Goal: Task Accomplishment & Management: Manage account settings

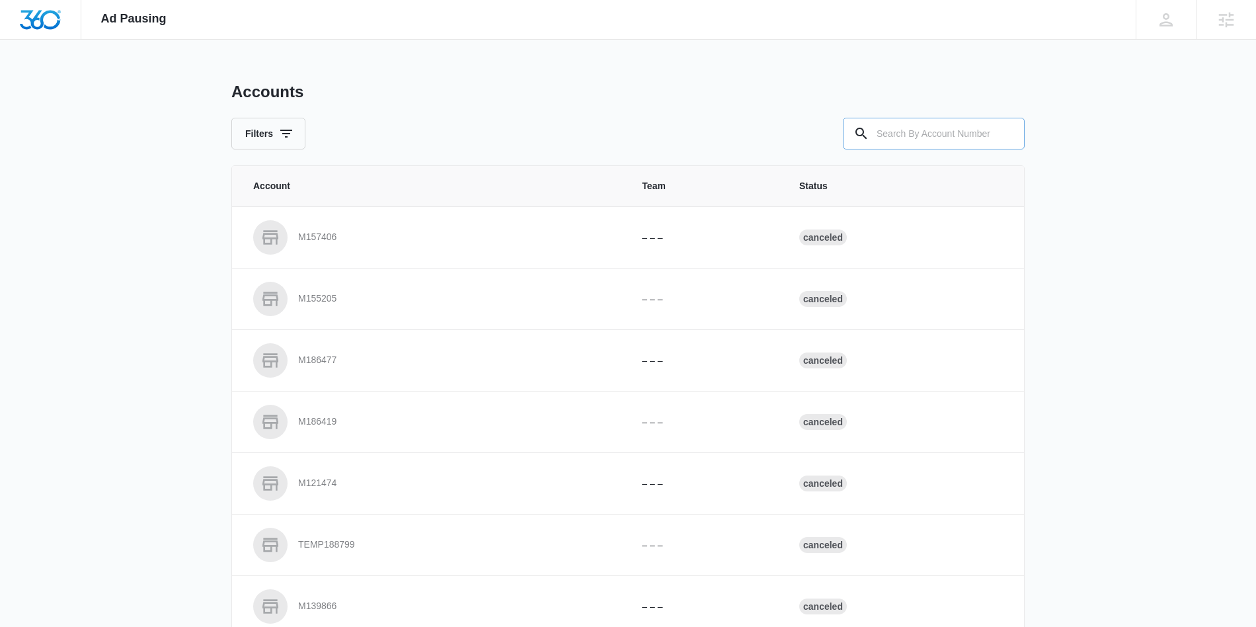
click at [920, 131] on input "text" at bounding box center [934, 134] width 182 height 32
type input "M35583"
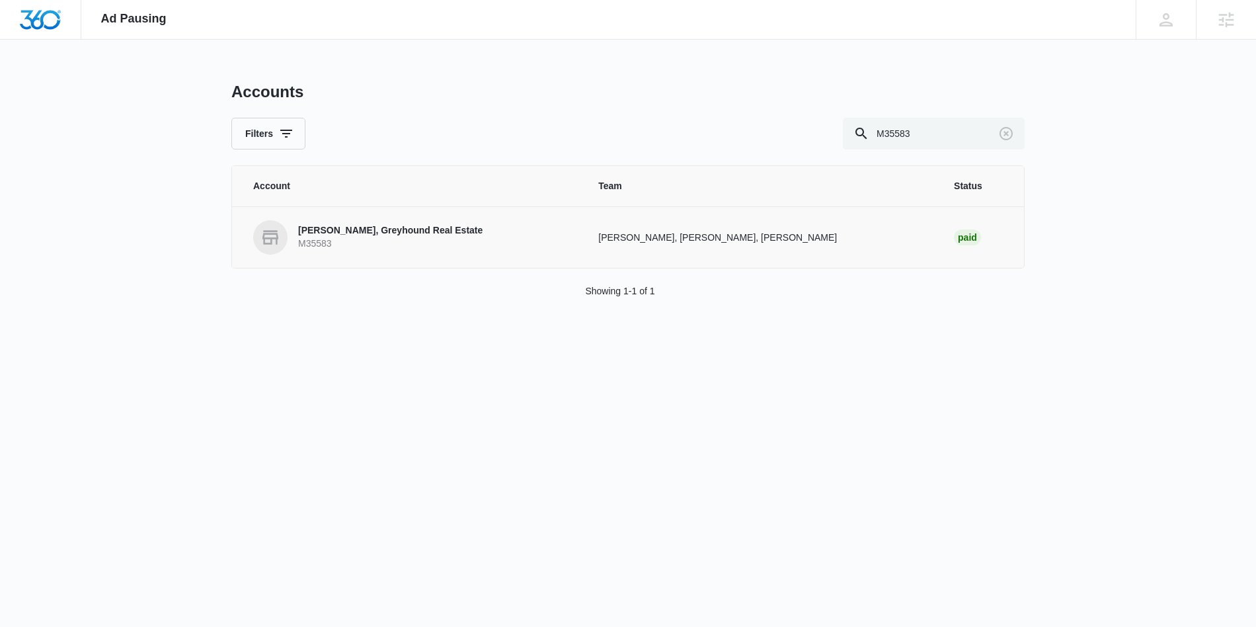
click at [455, 226] on p "[PERSON_NAME], Greyhound Real Estate" at bounding box center [390, 230] width 185 height 13
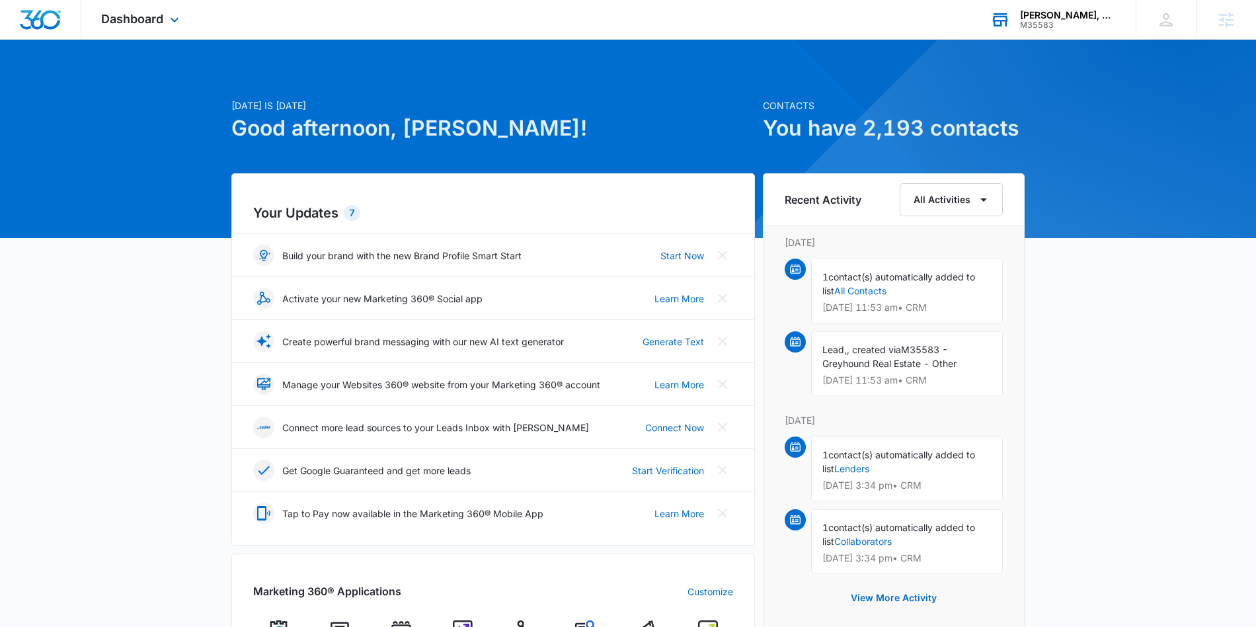
click at [1016, 20] on div "Jennifer Cirka, Greyhound Real Estate M35583 Your Accounts View All" at bounding box center [1053, 19] width 165 height 39
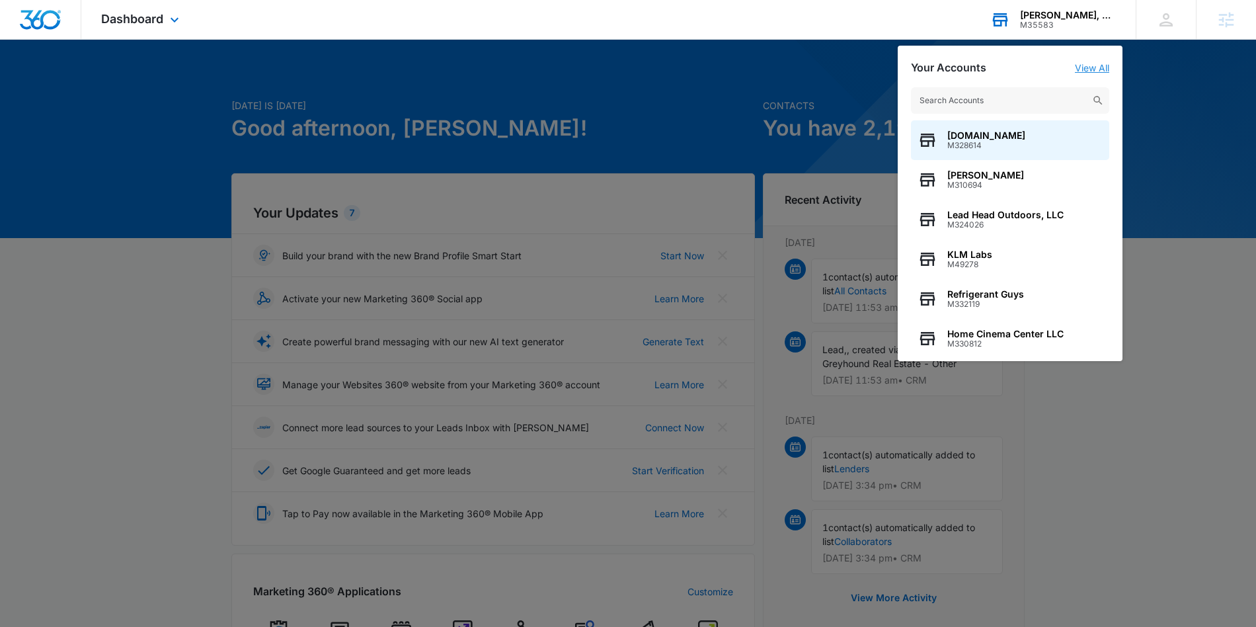
click at [1082, 68] on link "View All" at bounding box center [1092, 67] width 34 height 11
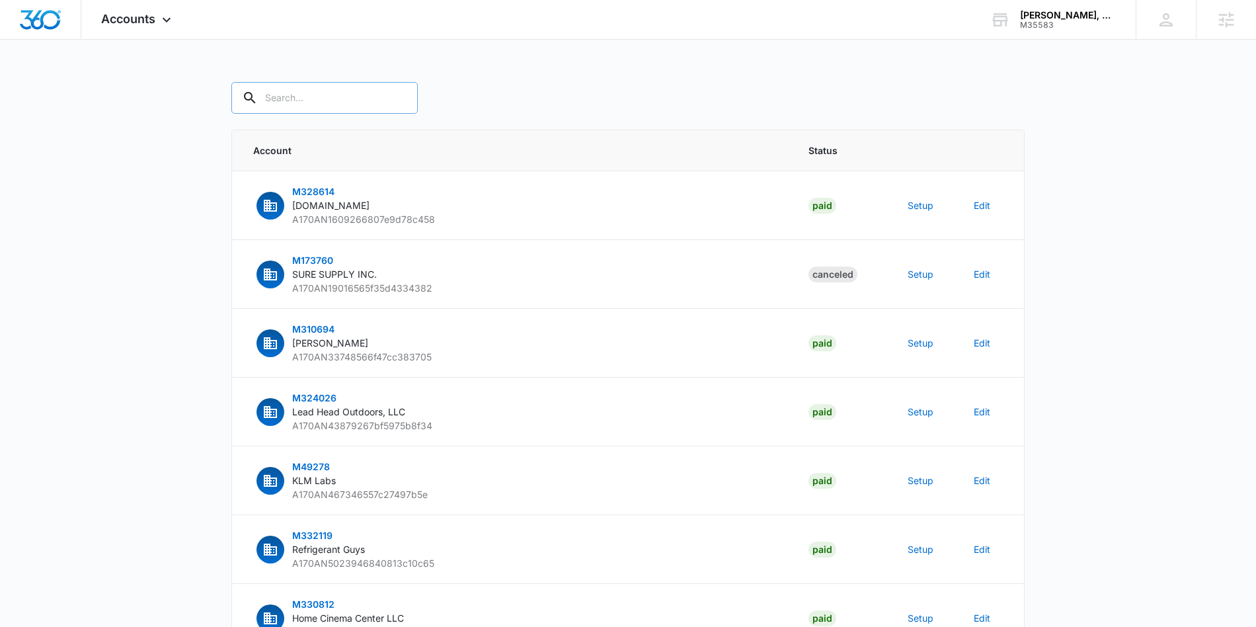
click at [389, 91] on div at bounding box center [399, 98] width 21 height 32
click at [389, 99] on div at bounding box center [399, 98] width 21 height 32
click at [291, 97] on input "text" at bounding box center [324, 98] width 186 height 32
type input "M35583"
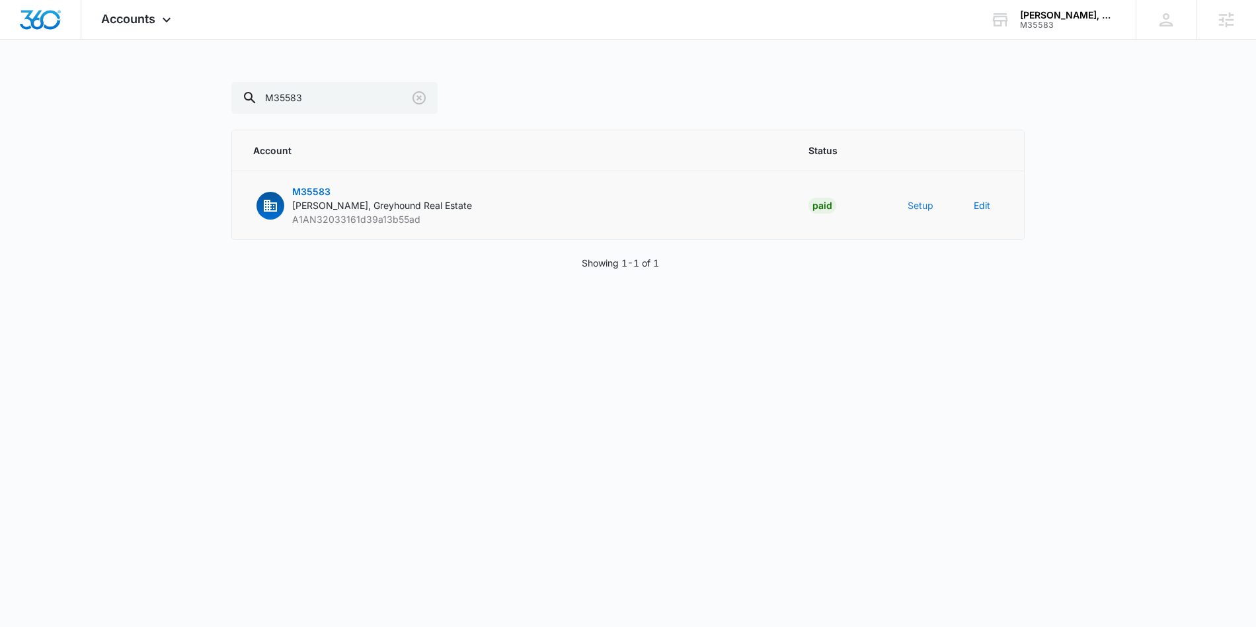
click at [923, 210] on button "Setup" at bounding box center [921, 205] width 26 height 14
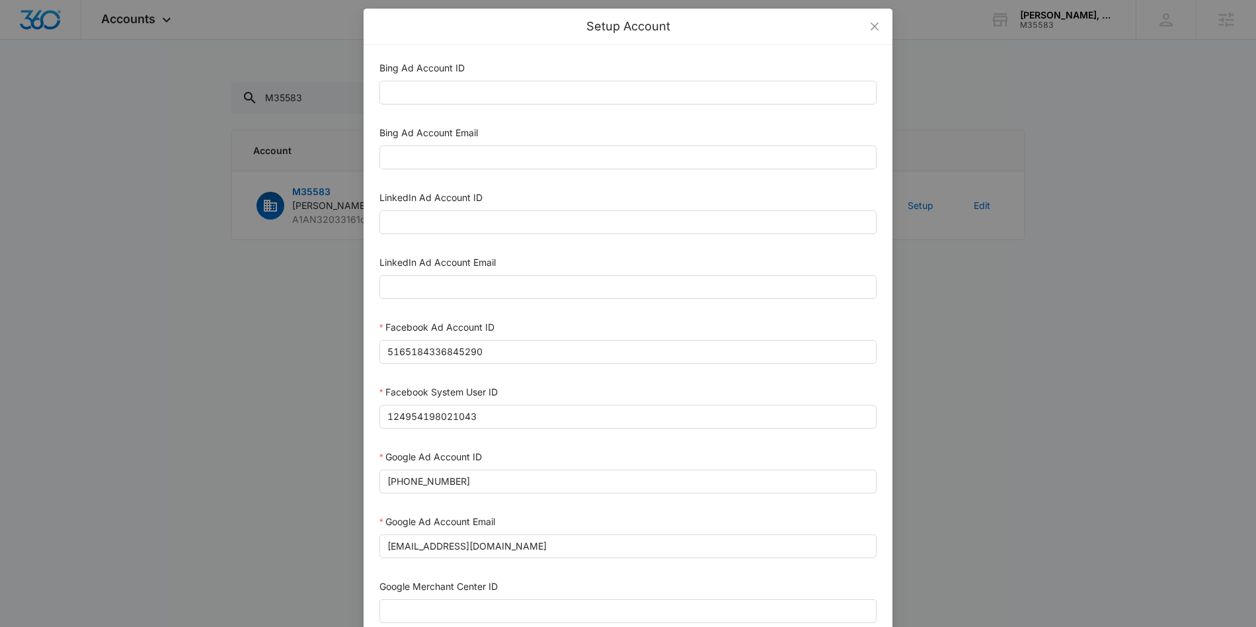
scroll to position [8, 0]
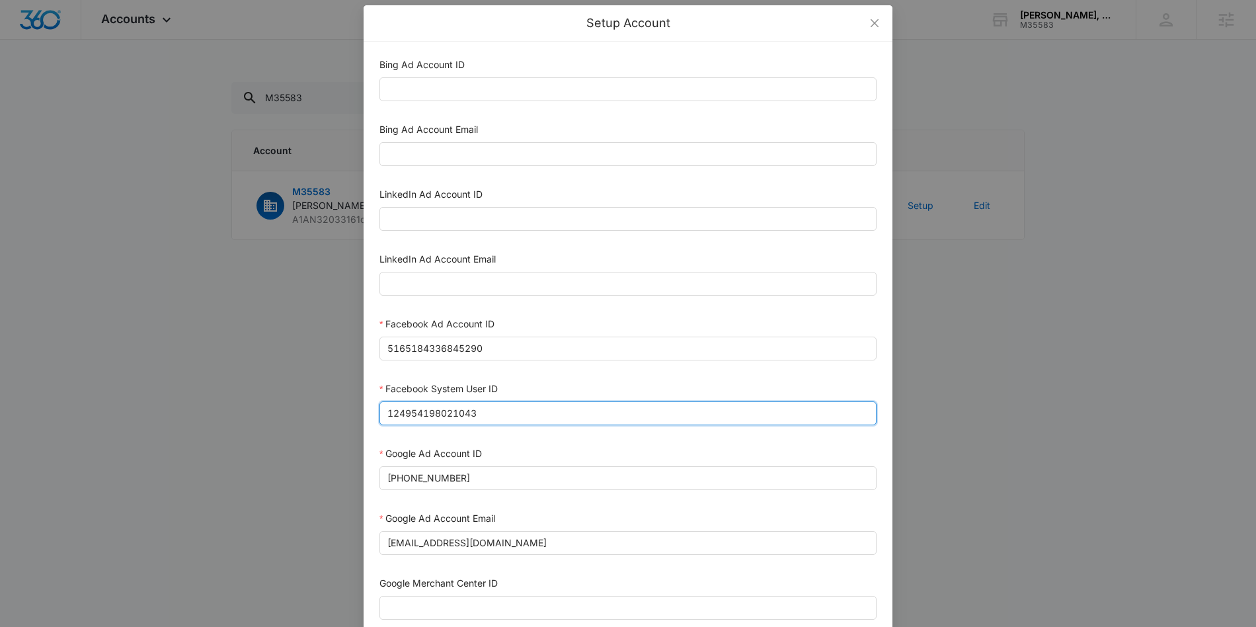
click at [467, 412] on input "124954198021043" at bounding box center [628, 413] width 497 height 24
paste input "023954259108897"
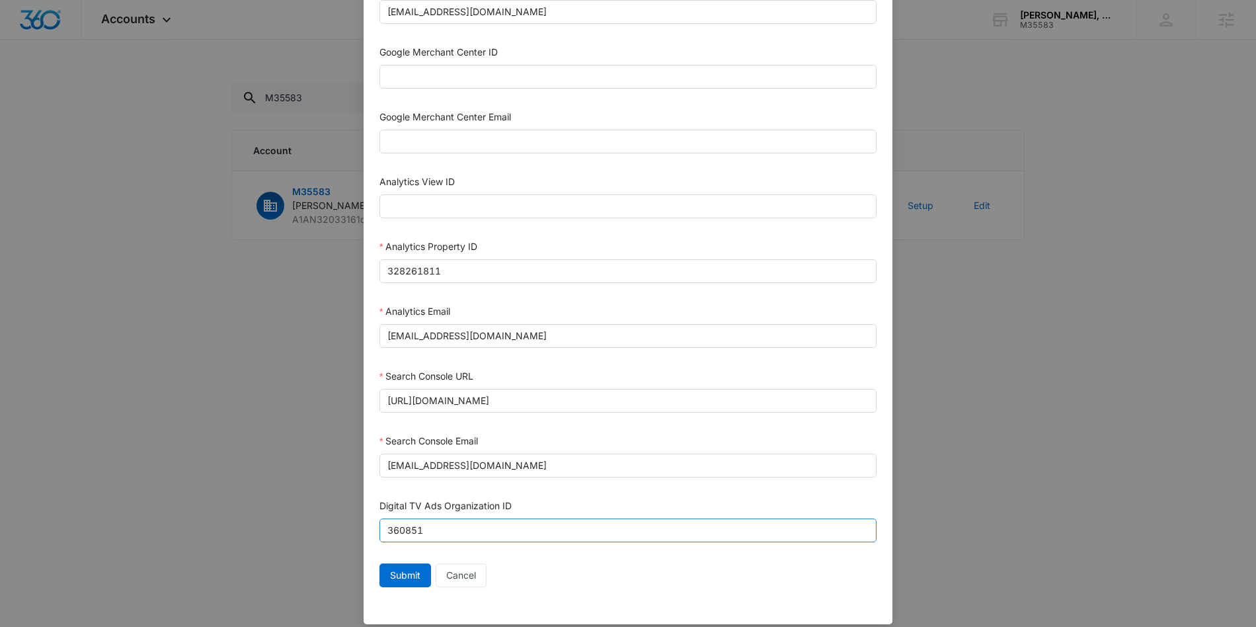
scroll to position [552, 0]
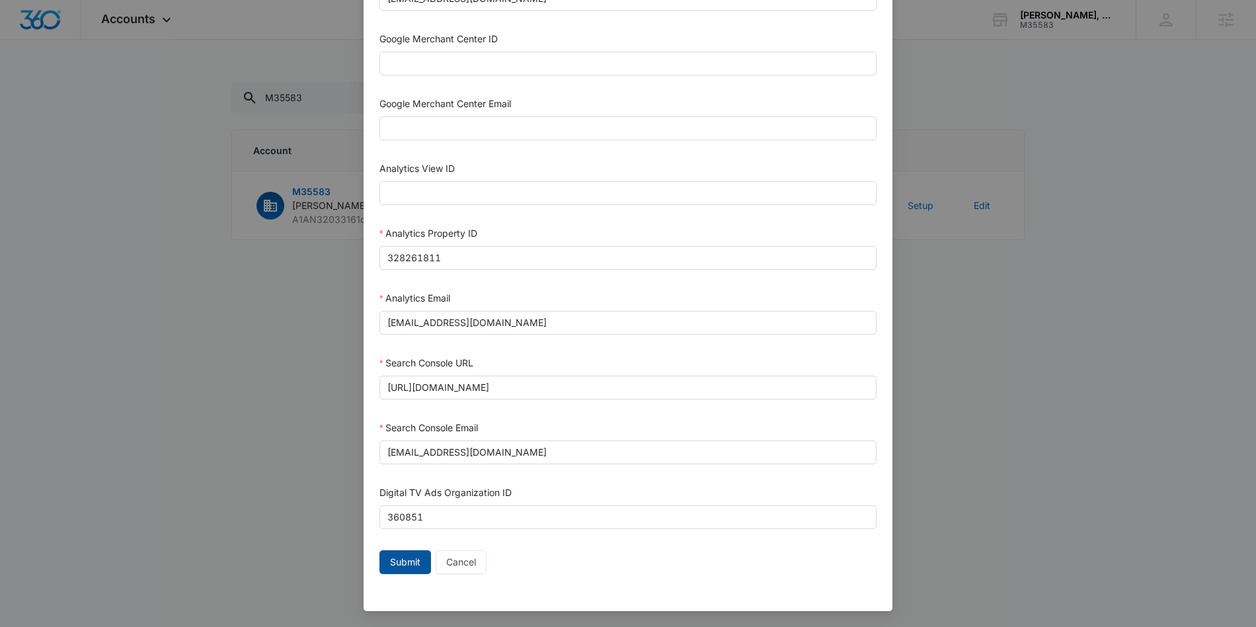
type input "1023954259108897"
click at [411, 557] on span "Submit" at bounding box center [405, 562] width 30 height 15
